Goal: Check status

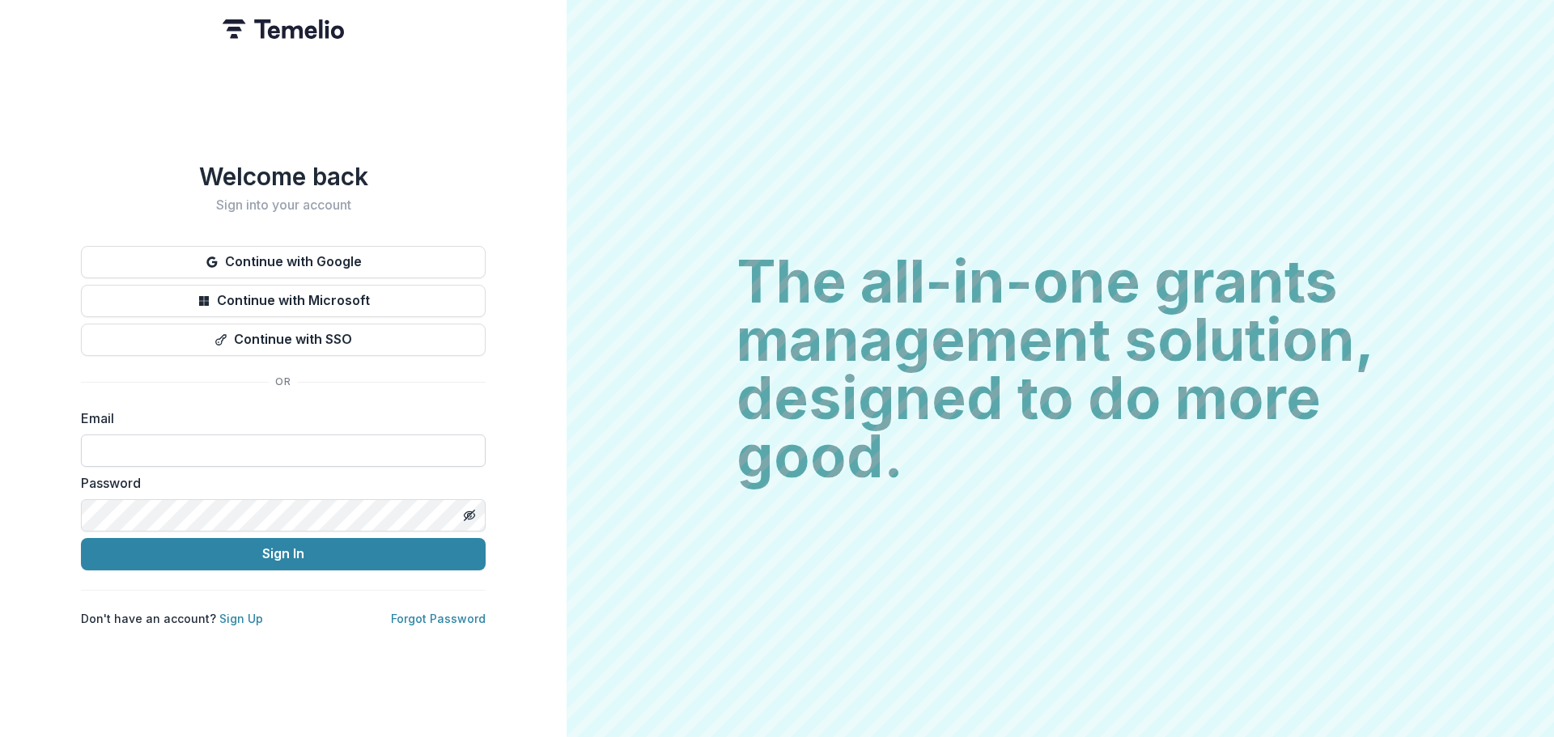
click at [235, 452] on input at bounding box center [283, 451] width 405 height 32
click at [218, 445] on input at bounding box center [283, 451] width 405 height 32
type input "**********"
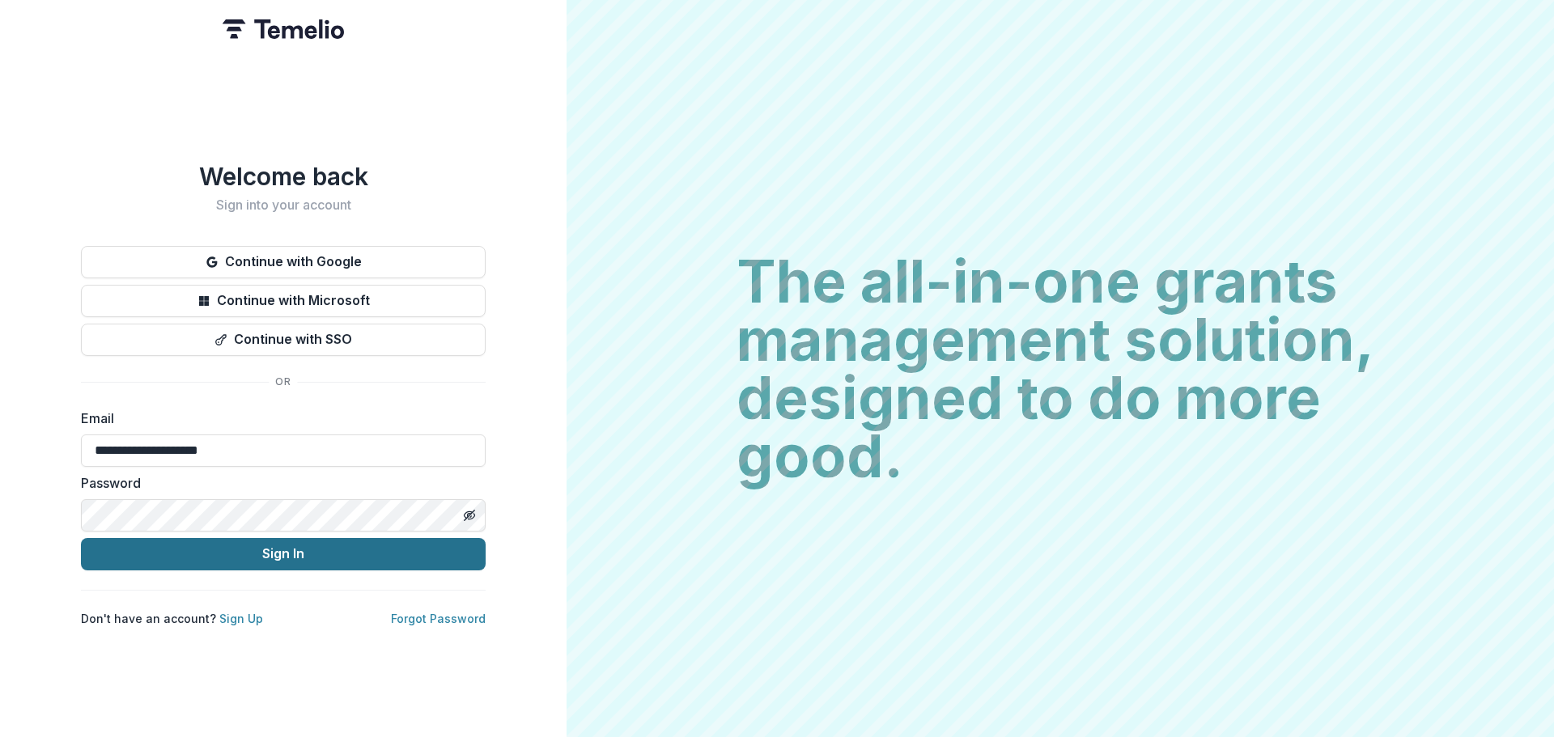
click at [237, 549] on button "Sign In" at bounding box center [283, 554] width 405 height 32
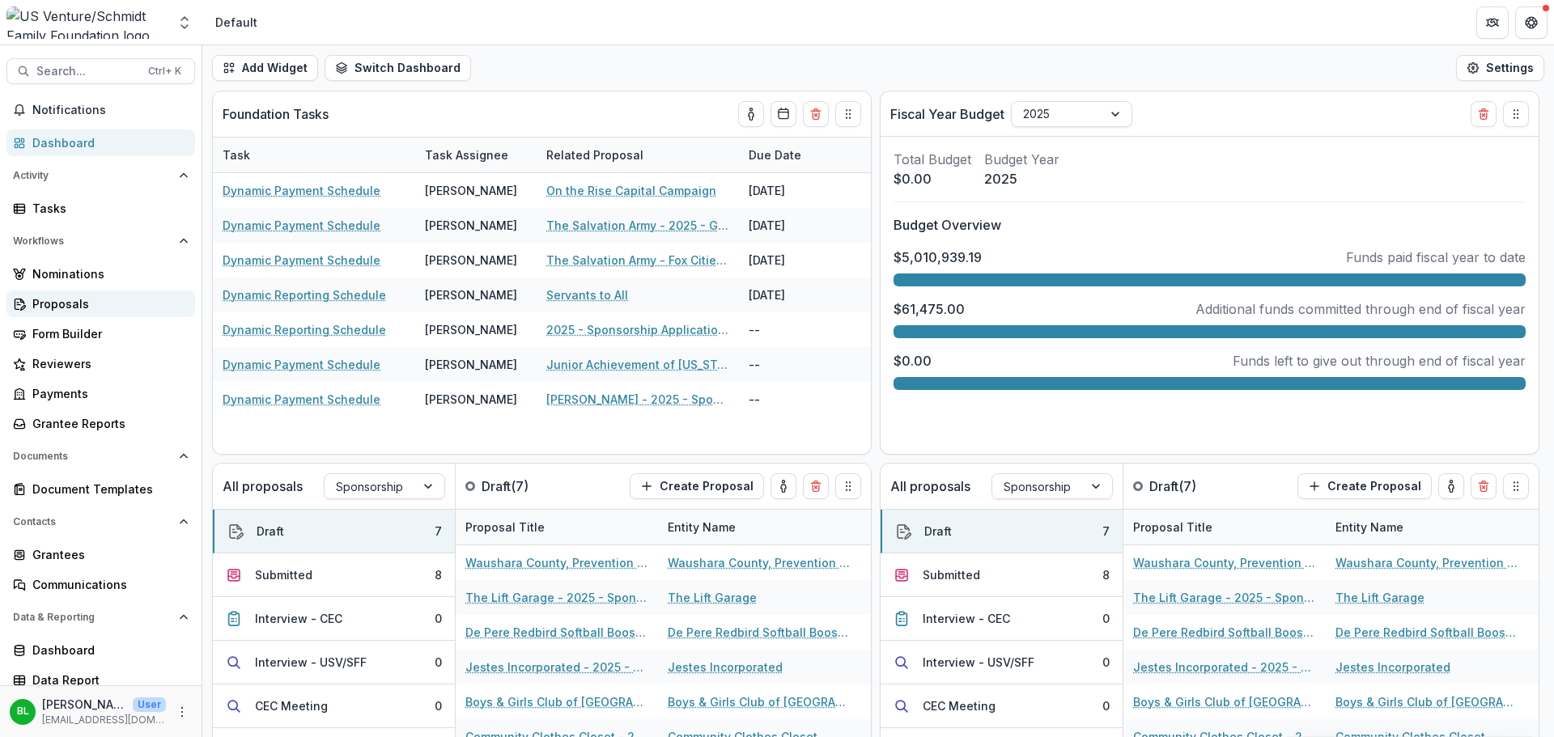
click at [55, 299] on div "Proposals" at bounding box center [107, 303] width 150 height 17
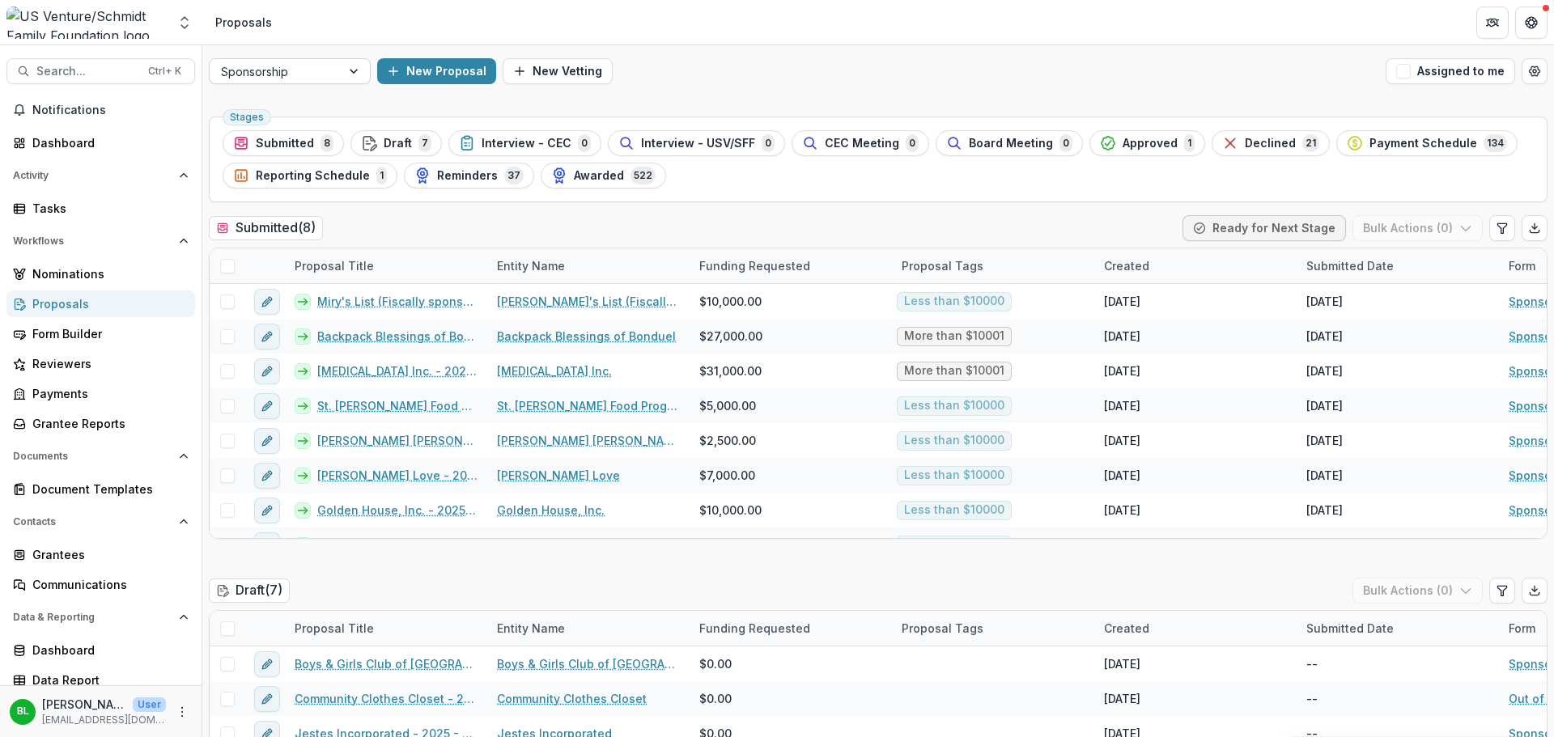
click at [354, 76] on div at bounding box center [355, 71] width 29 height 24
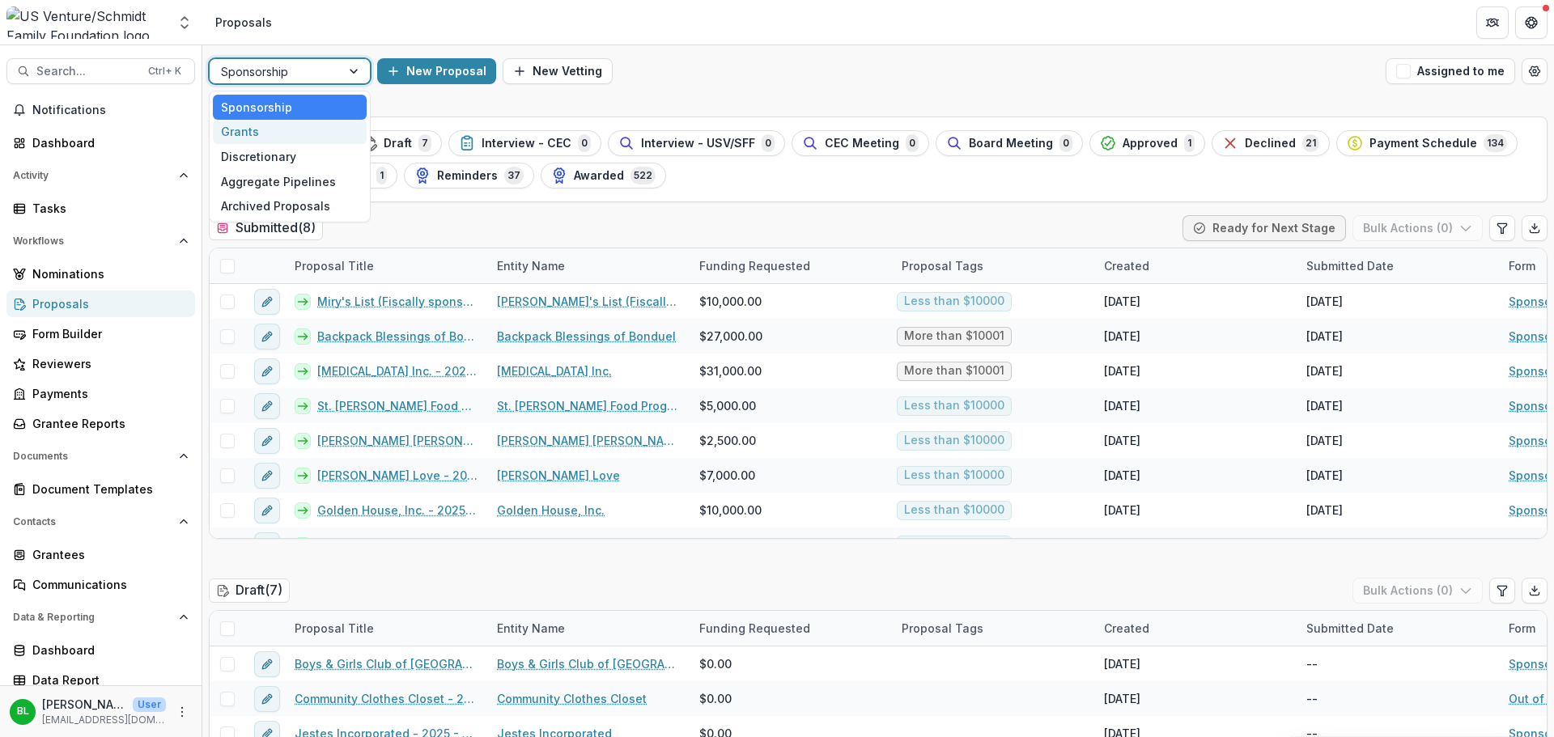
click at [282, 128] on div "Grants" at bounding box center [290, 132] width 154 height 25
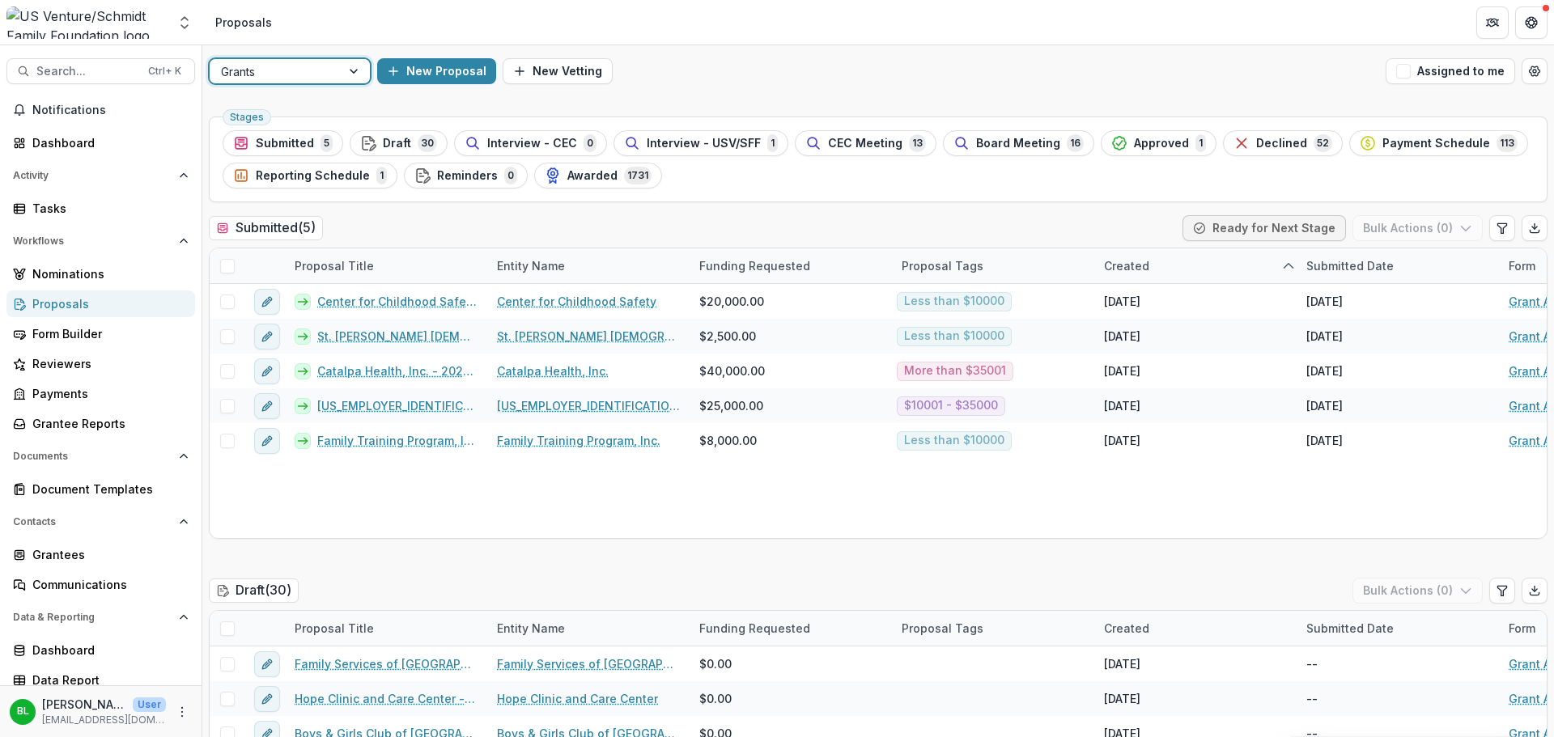
click at [1138, 138] on span "Approved" at bounding box center [1161, 144] width 55 height 14
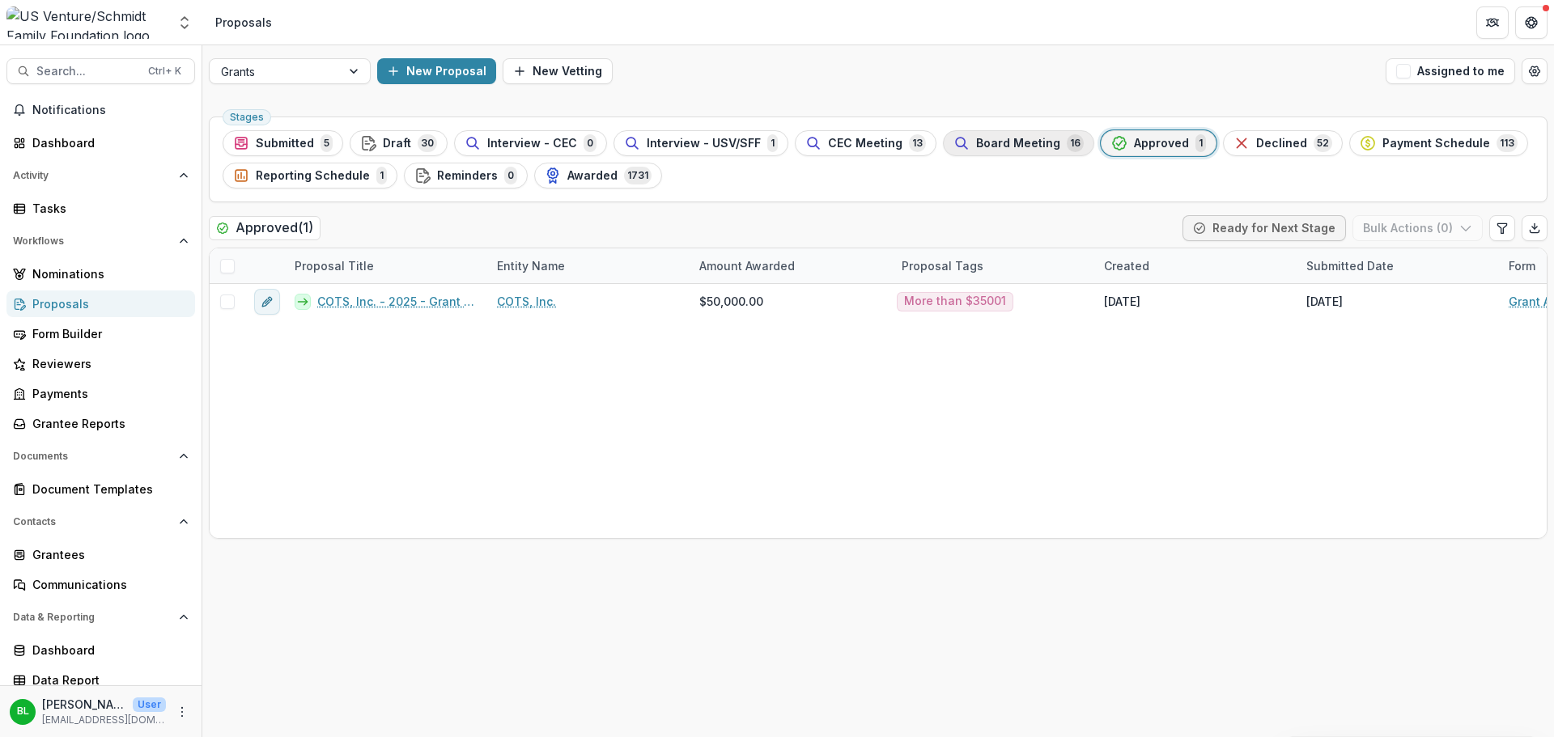
click at [1003, 138] on span "Board Meeting" at bounding box center [1018, 144] width 84 height 14
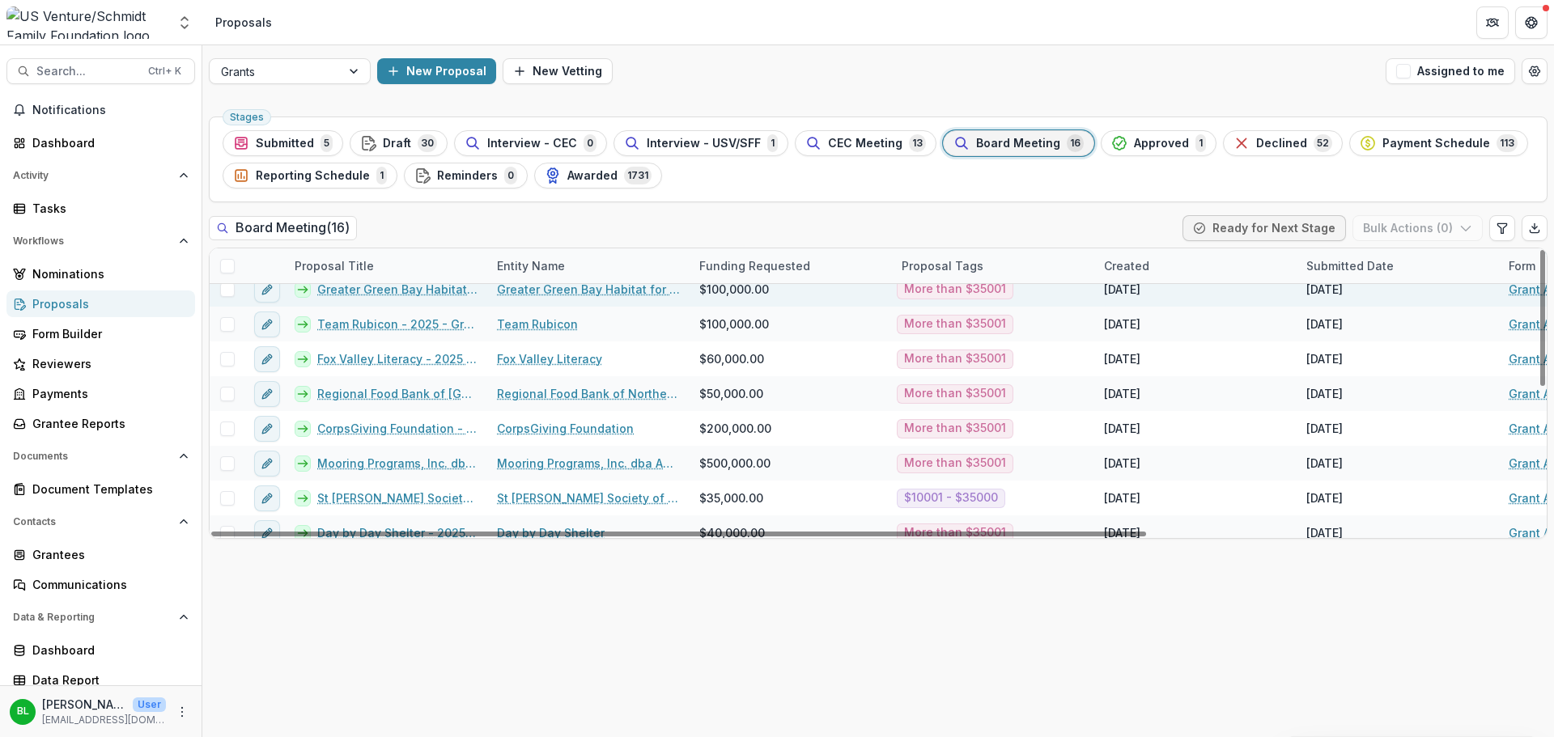
scroll to position [141, 0]
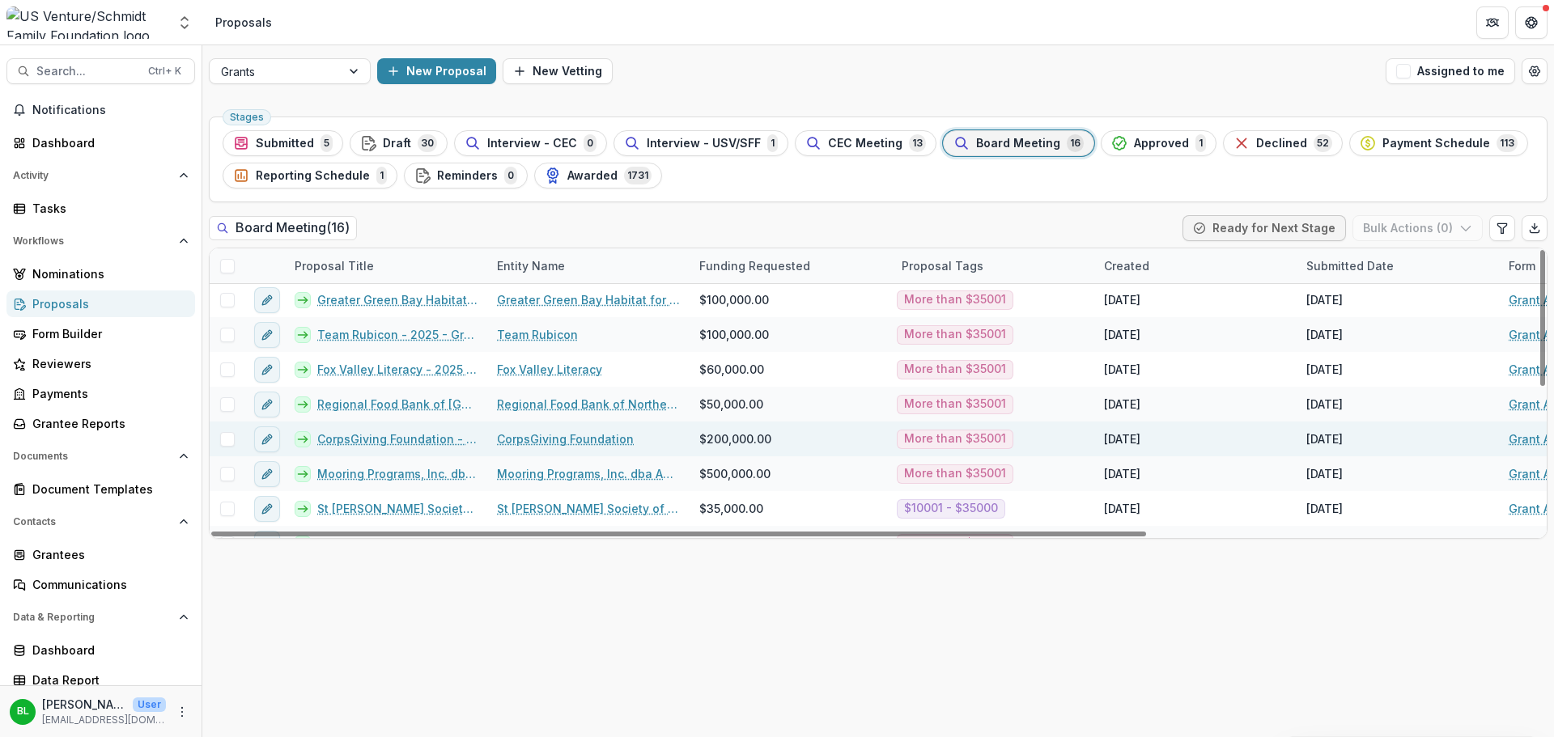
click at [405, 439] on link "CorpsGiving Foundation - 2025 - Grant Application" at bounding box center [397, 438] width 160 height 17
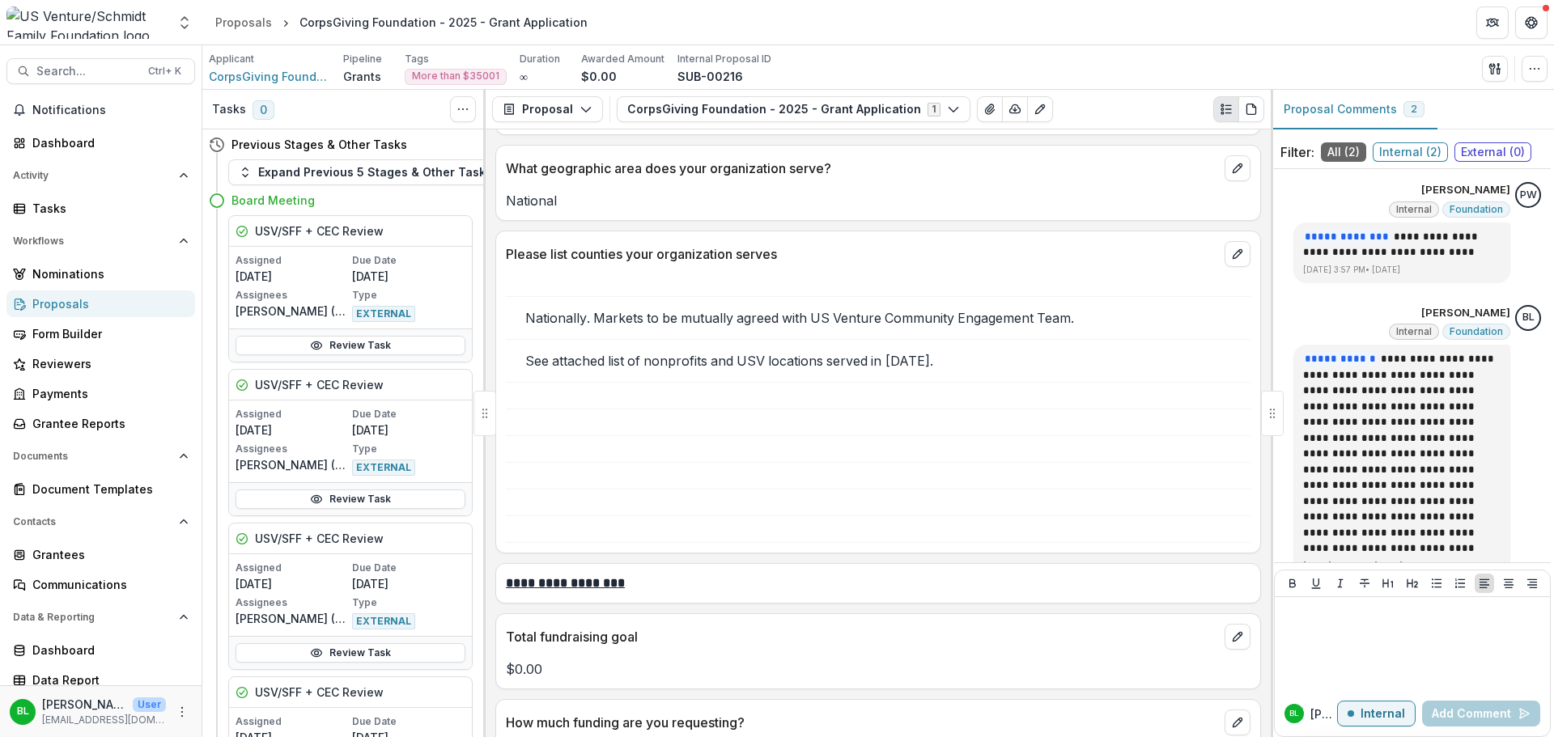
scroll to position [3075, 0]
